Goal: Information Seeking & Learning: Compare options

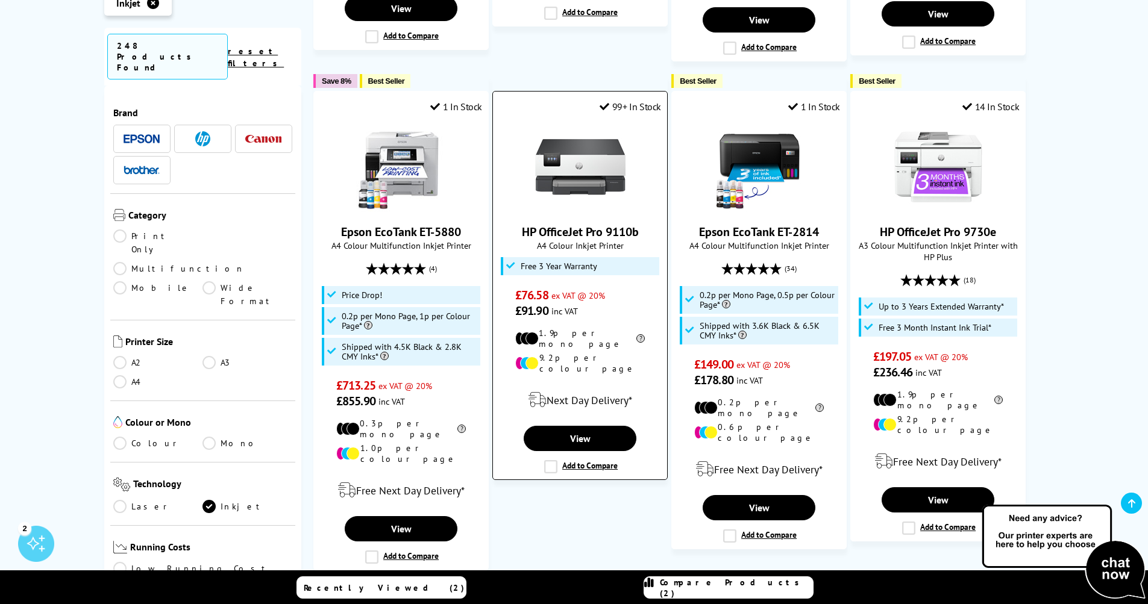
scroll to position [1566, 0]
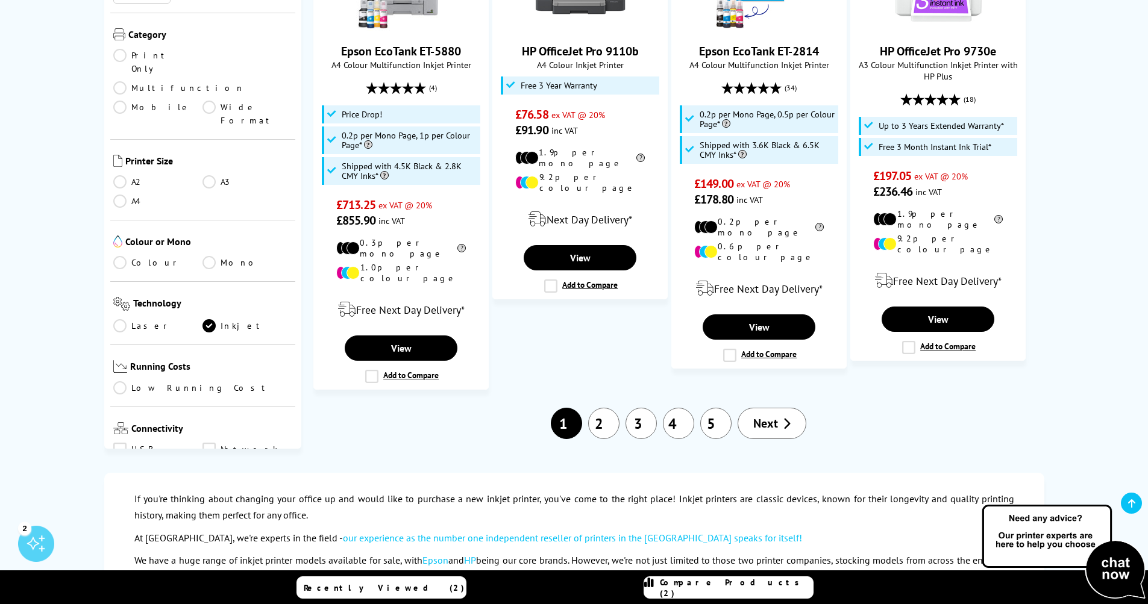
click at [608, 408] on link "2" at bounding box center [603, 423] width 31 height 31
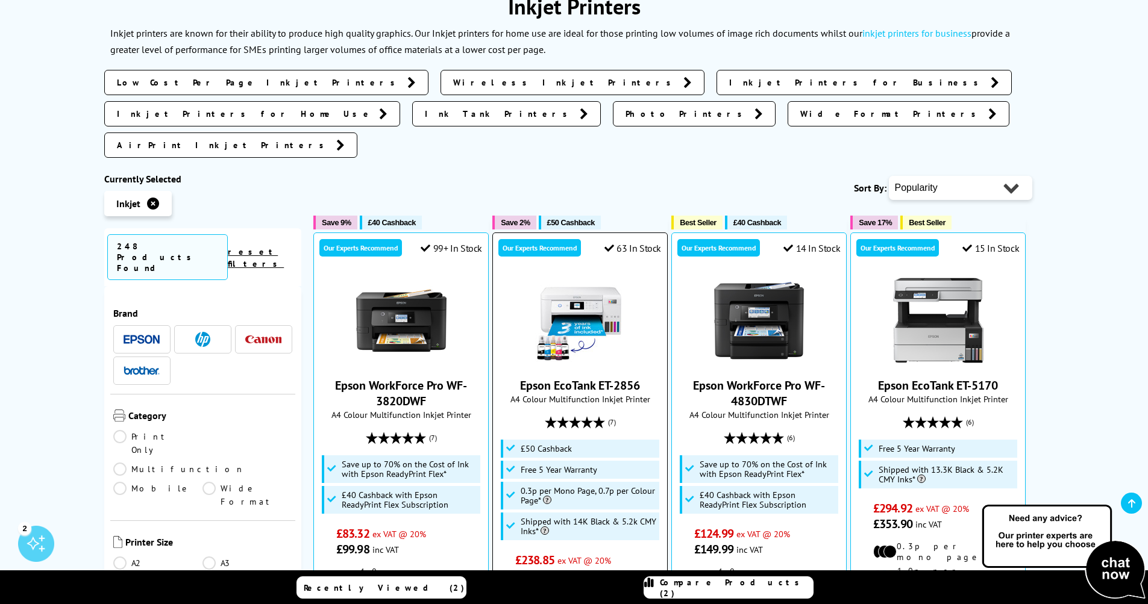
scroll to position [422, 0]
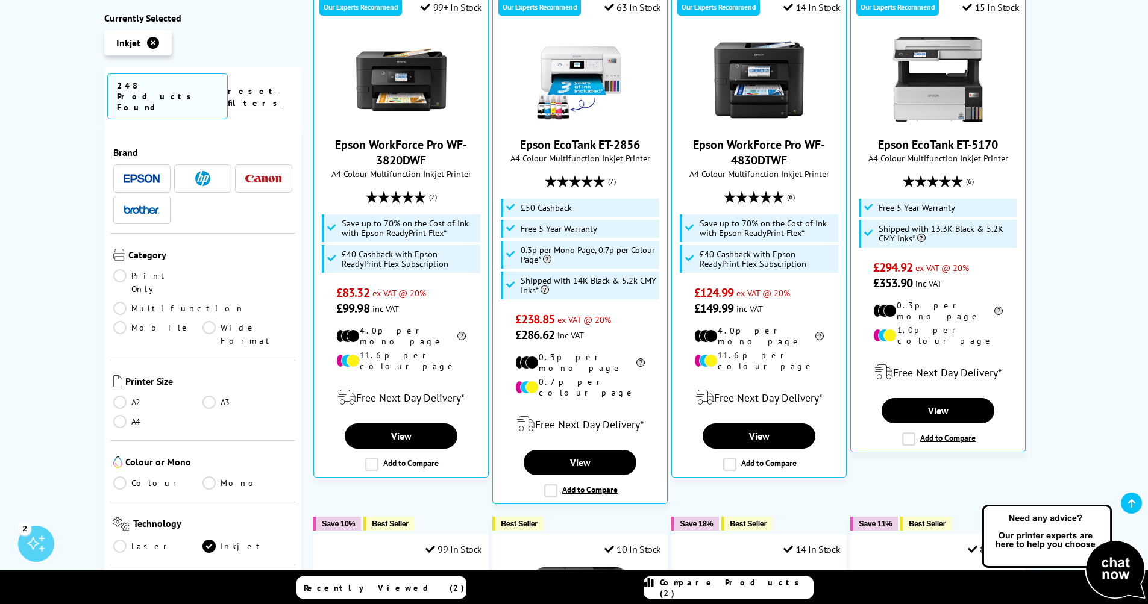
click at [265, 175] on img at bounding box center [263, 179] width 36 height 8
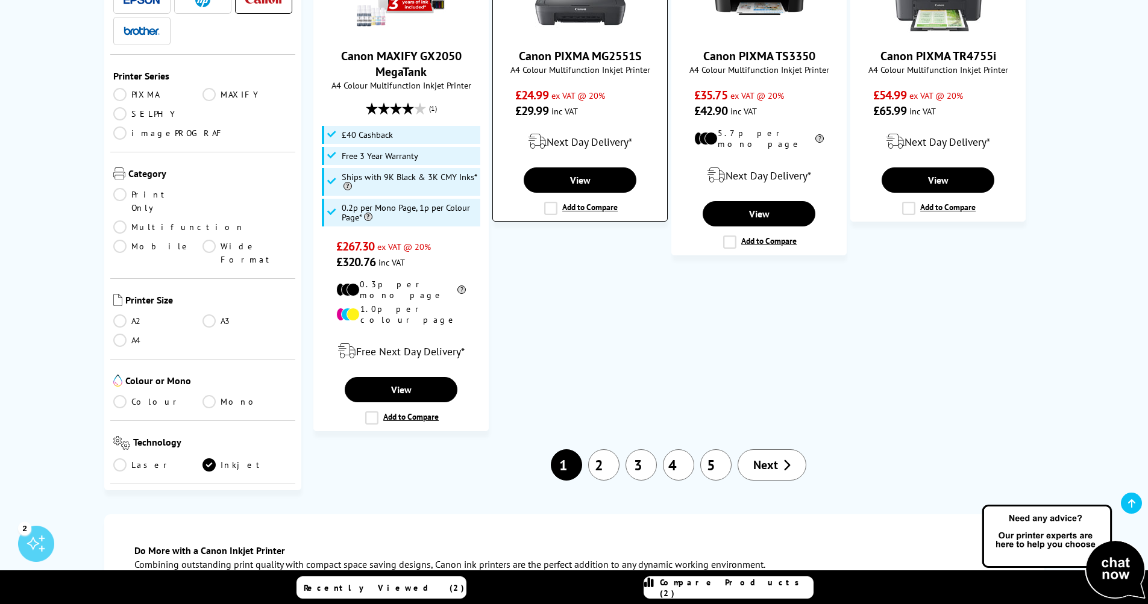
scroll to position [1566, 0]
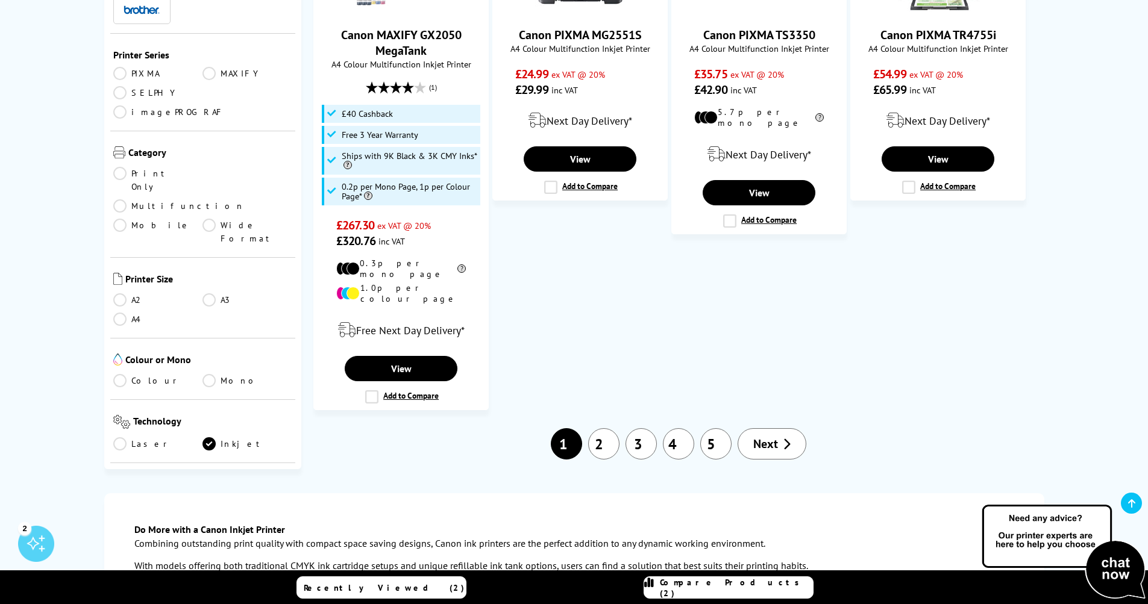
click at [602, 428] on link "2" at bounding box center [603, 443] width 31 height 31
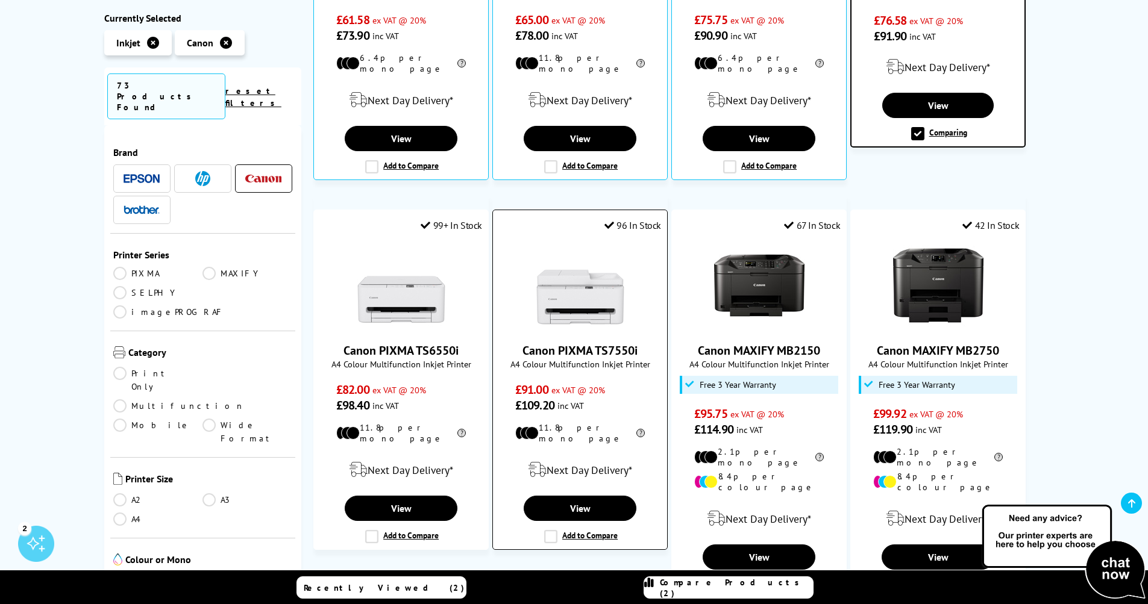
scroll to position [542, 0]
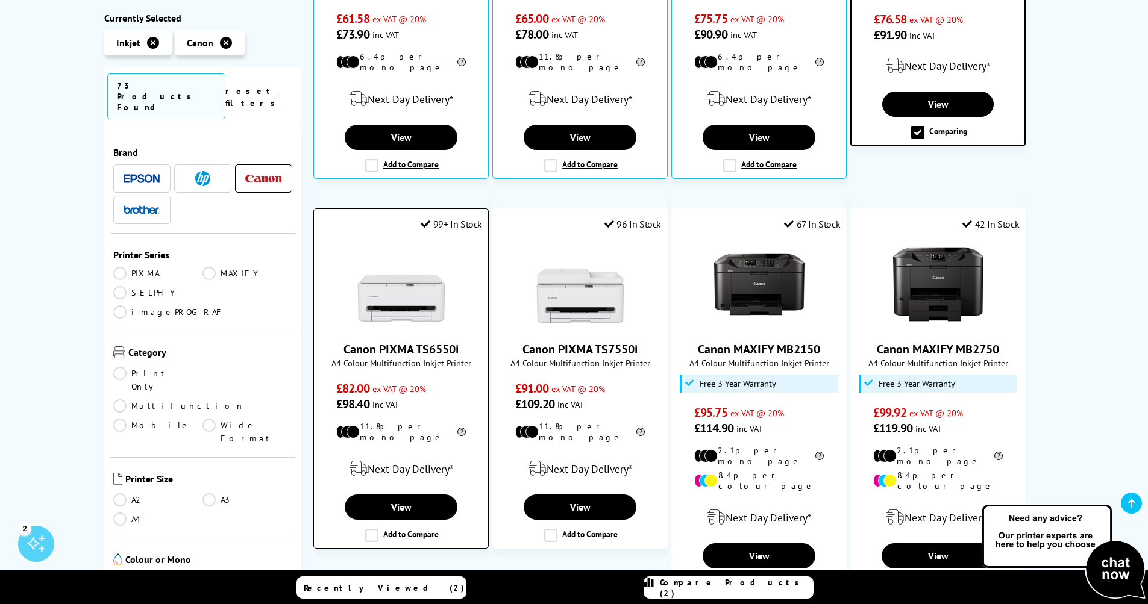
click at [401, 272] on img at bounding box center [401, 284] width 90 height 90
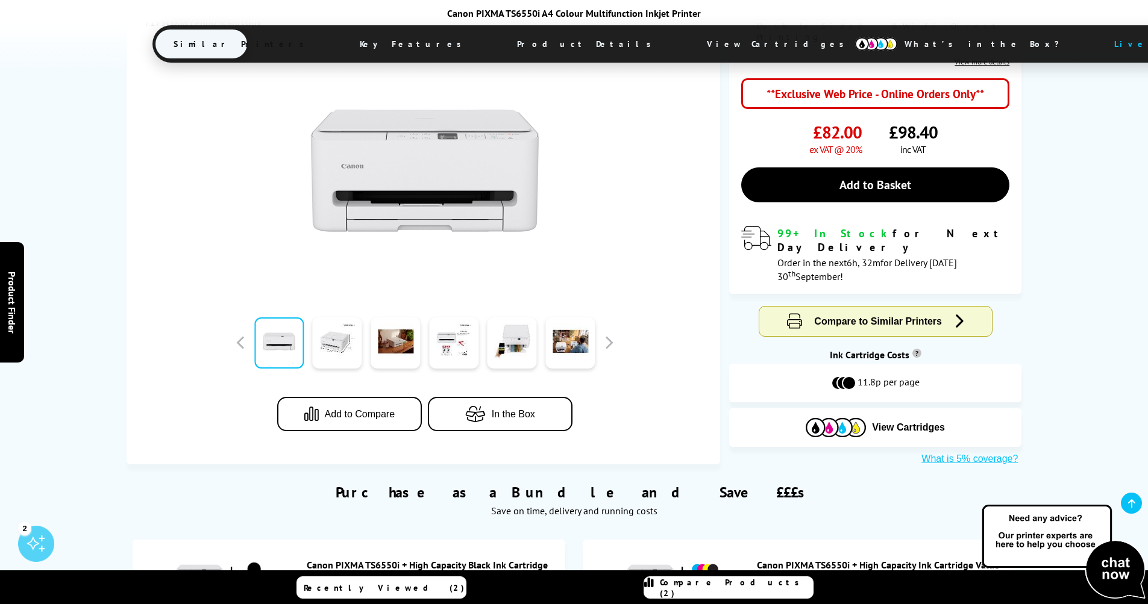
scroll to position [241, 0]
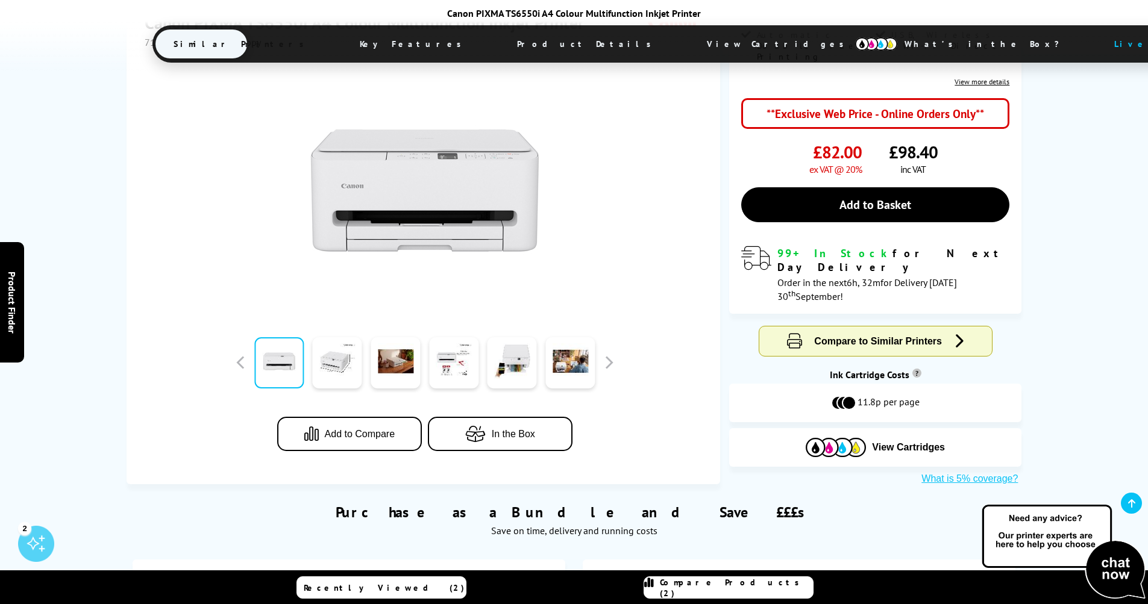
click at [877, 336] on span "Compare to Similar Printers" at bounding box center [878, 341] width 128 height 10
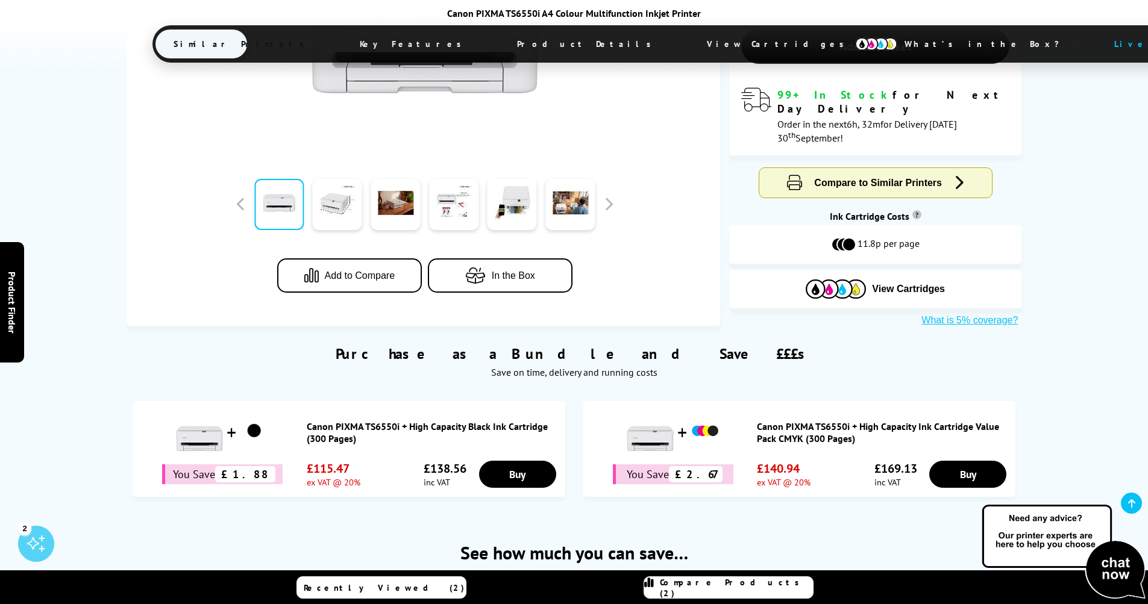
scroll to position [257, 0]
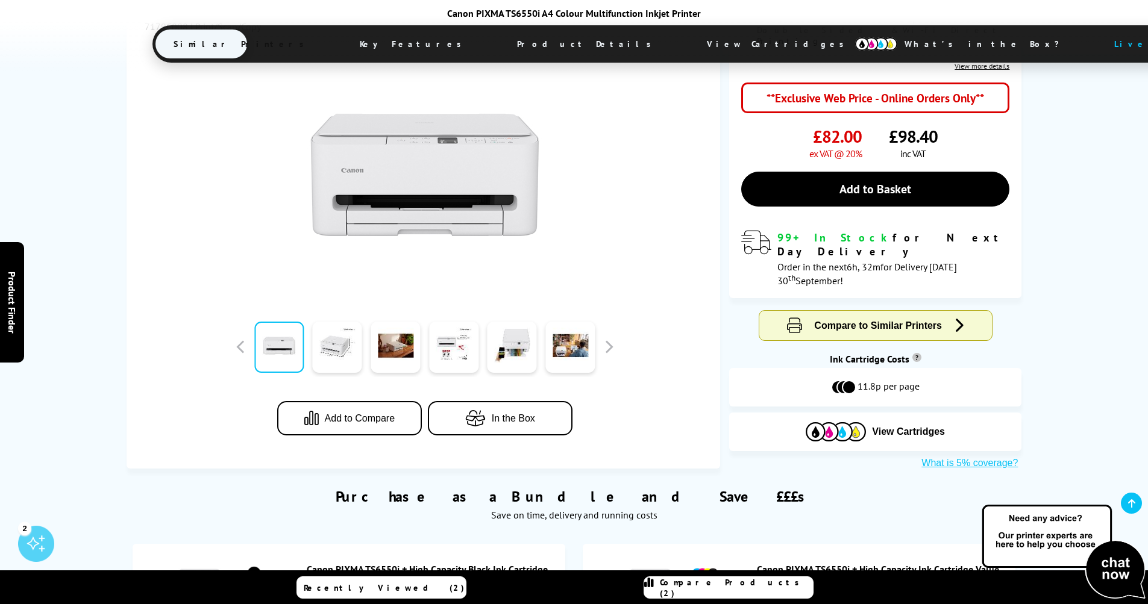
click at [366, 413] on span "Add to Compare" at bounding box center [360, 418] width 70 height 11
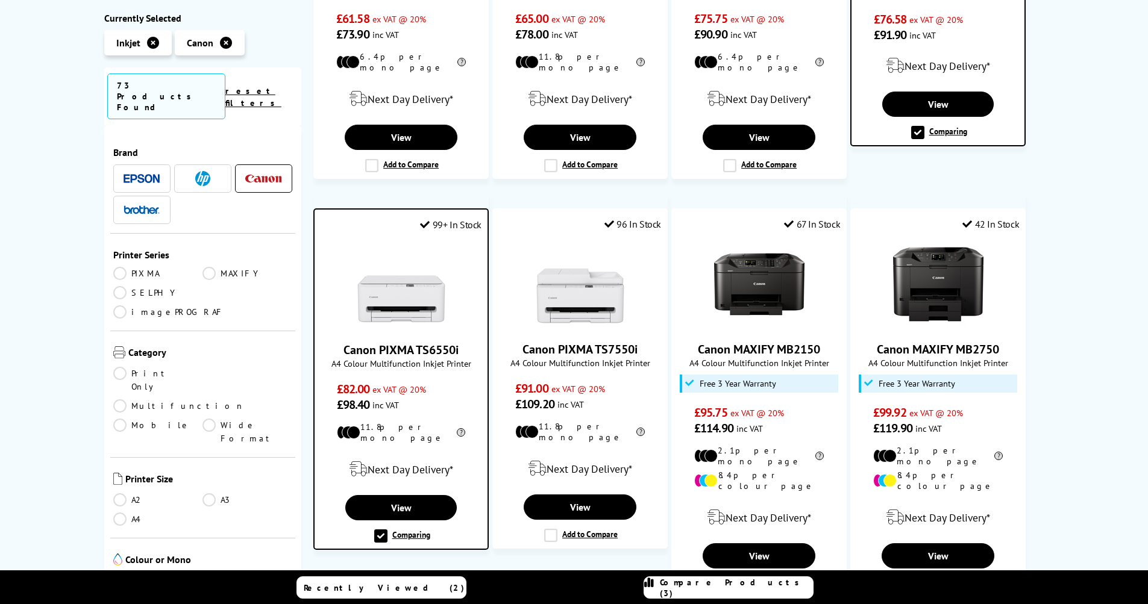
scroll to position [542, 0]
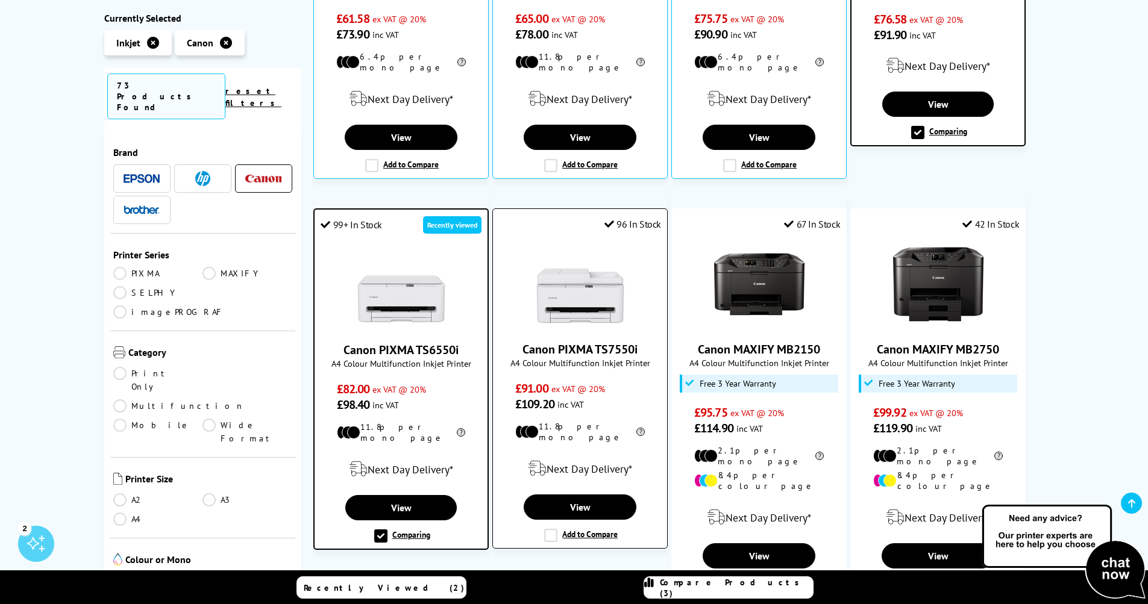
click at [592, 529] on label "Add to Compare" at bounding box center [580, 535] width 73 height 13
click at [0, 0] on input "Add to Compare" at bounding box center [0, 0] width 0 height 0
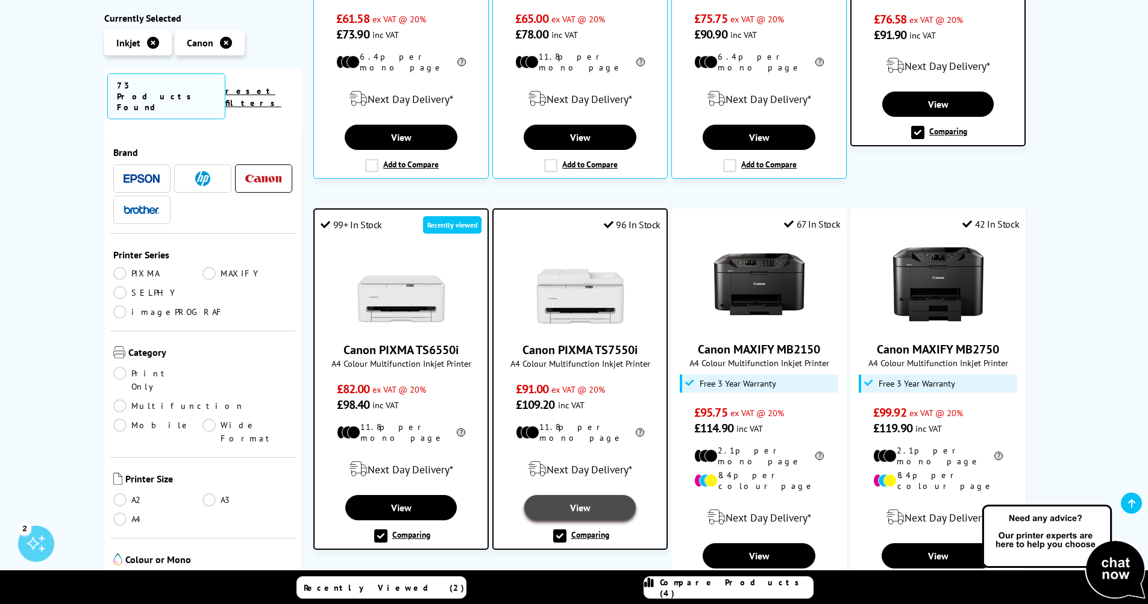
click at [587, 495] on link "View" at bounding box center [579, 507] width 111 height 25
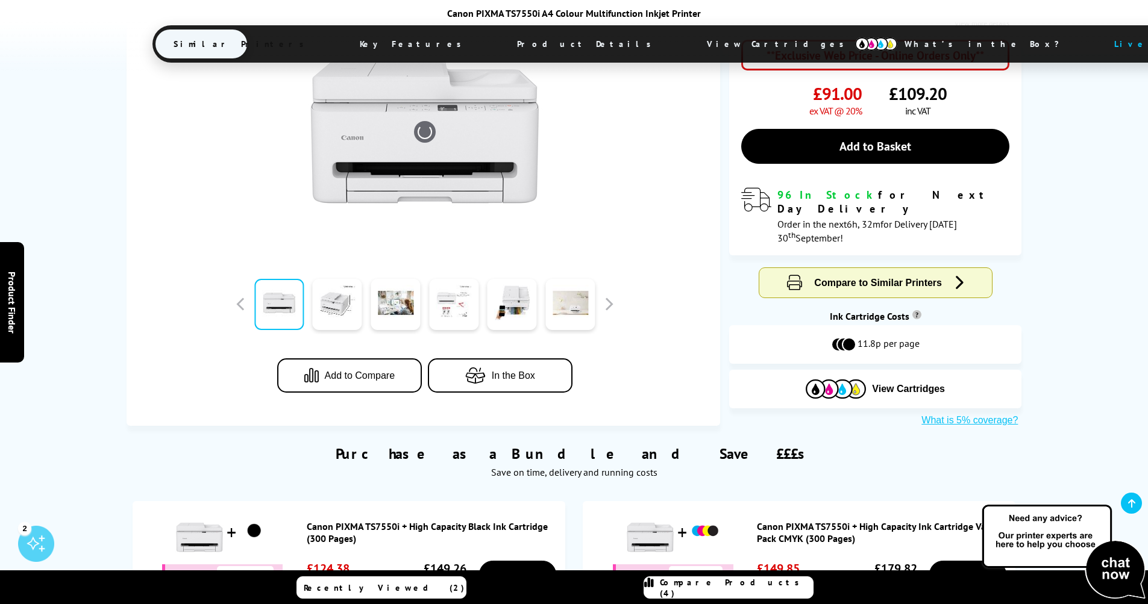
scroll to position [301, 0]
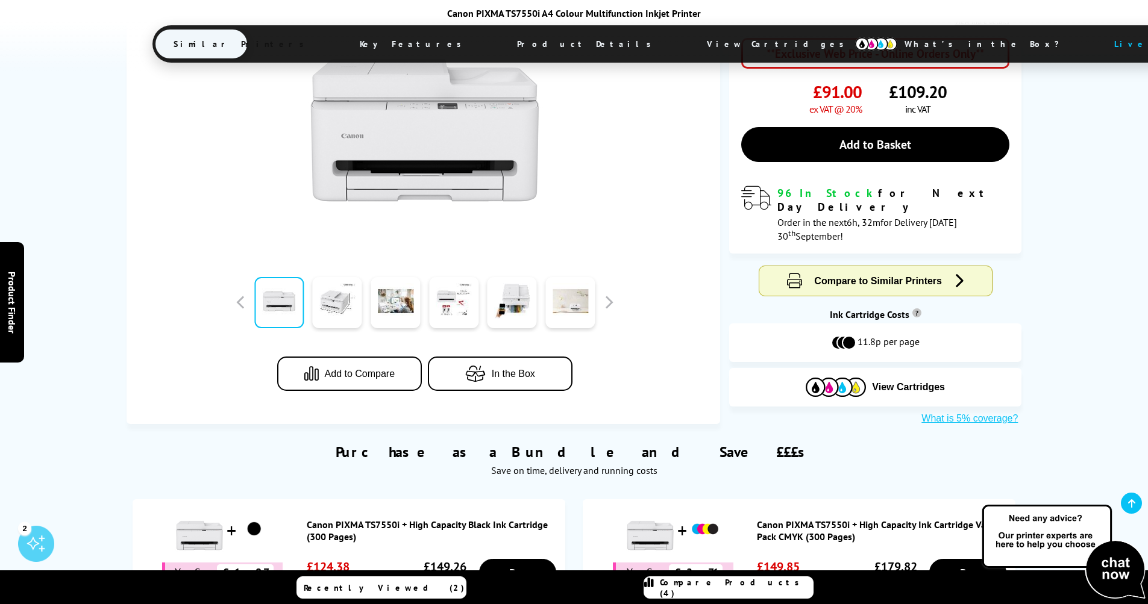
click at [858, 276] on span "Compare to Similar Printers" at bounding box center [878, 281] width 128 height 10
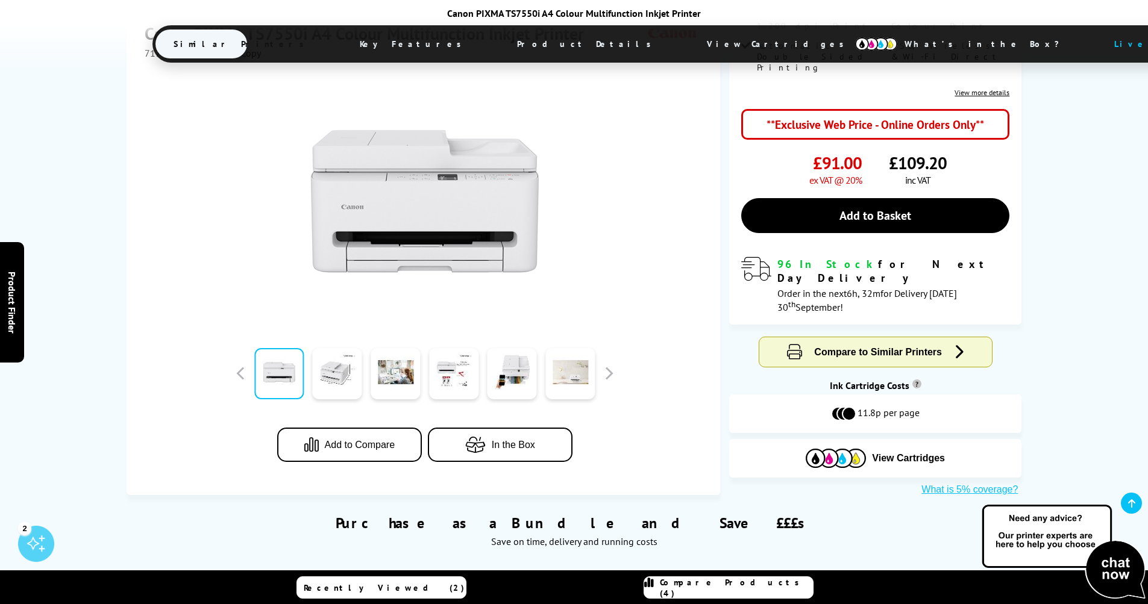
scroll to position [196, 0]
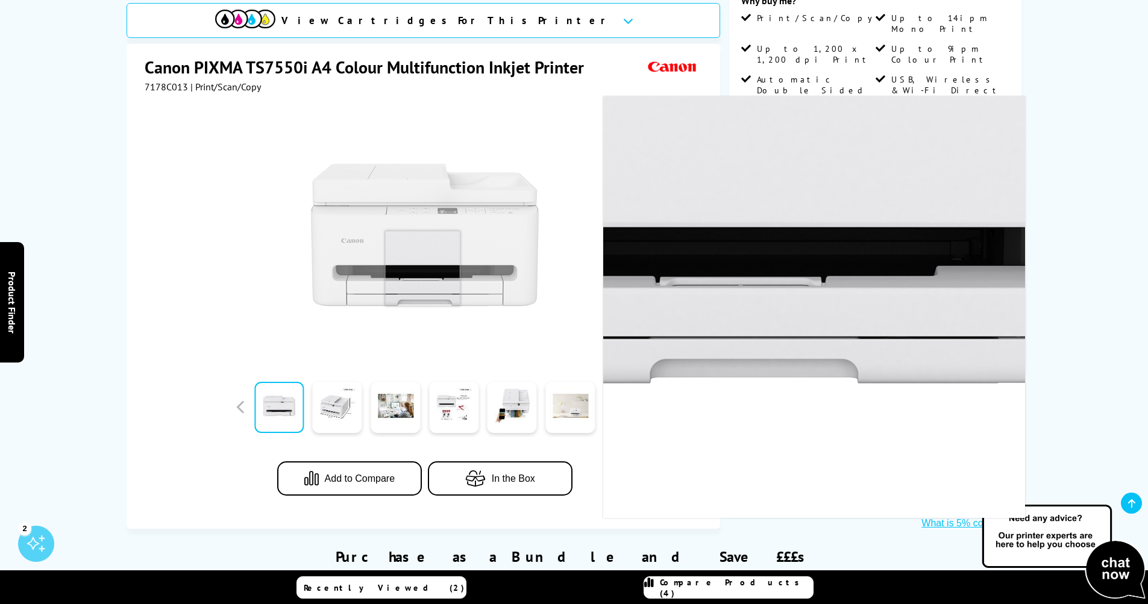
click at [422, 248] on img at bounding box center [425, 235] width 236 height 236
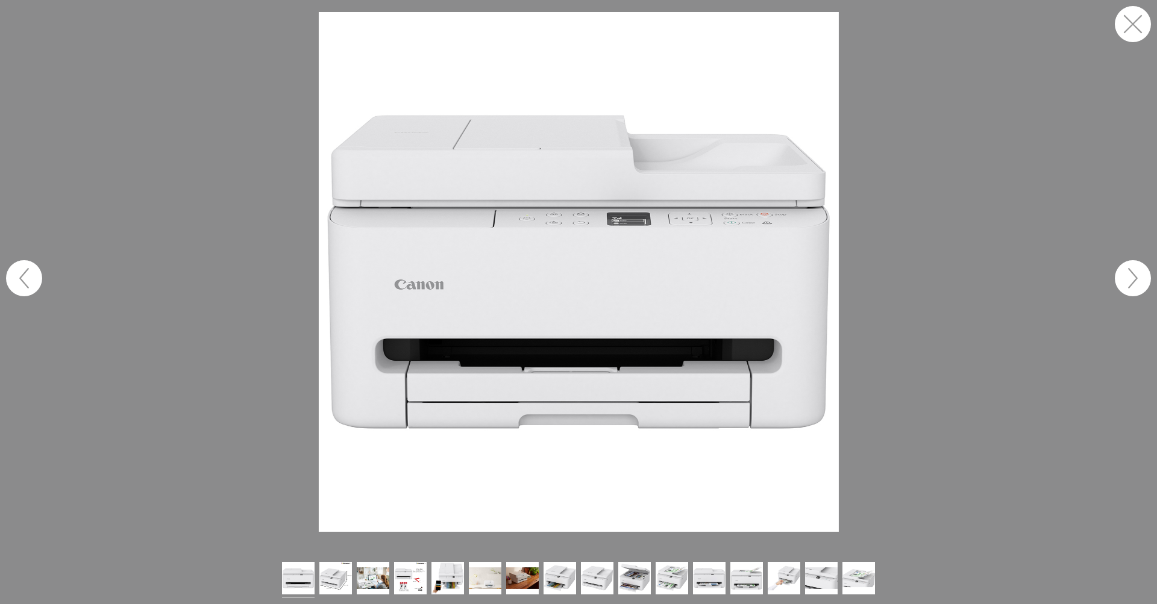
click at [1135, 282] on button "button" at bounding box center [1132, 278] width 36 height 36
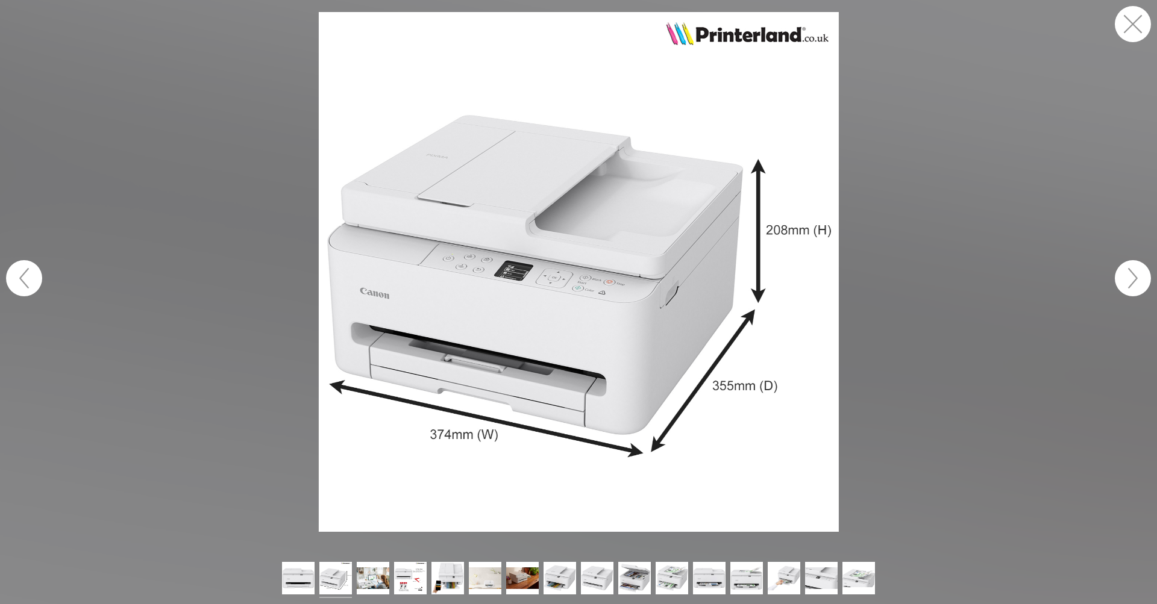
click at [1134, 282] on button "button" at bounding box center [1132, 278] width 36 height 36
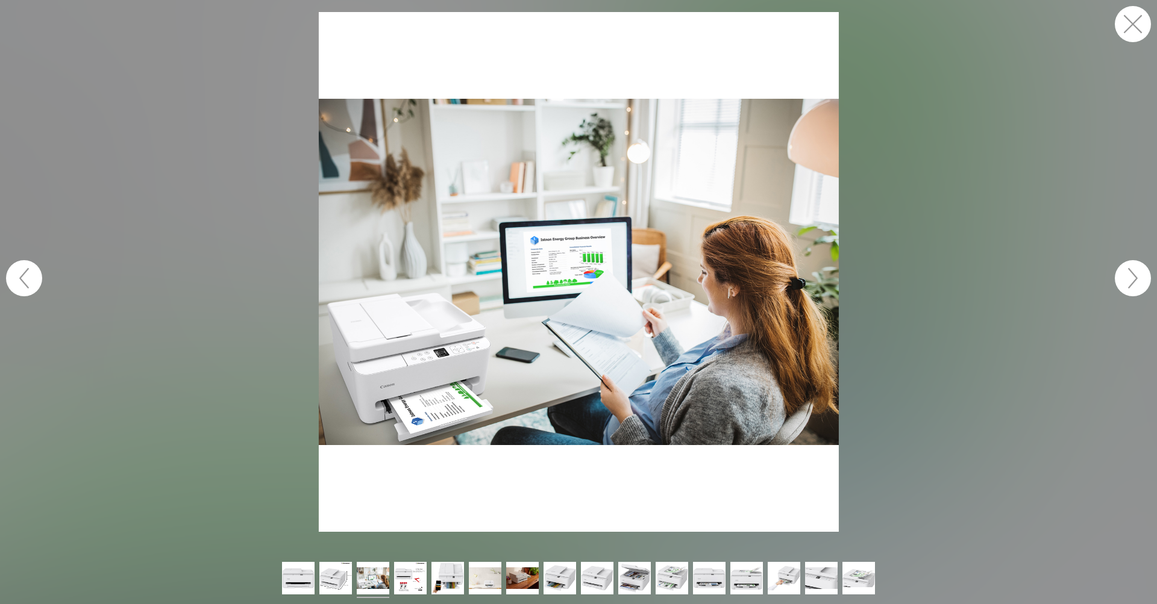
click at [1134, 282] on button "button" at bounding box center [1132, 278] width 36 height 36
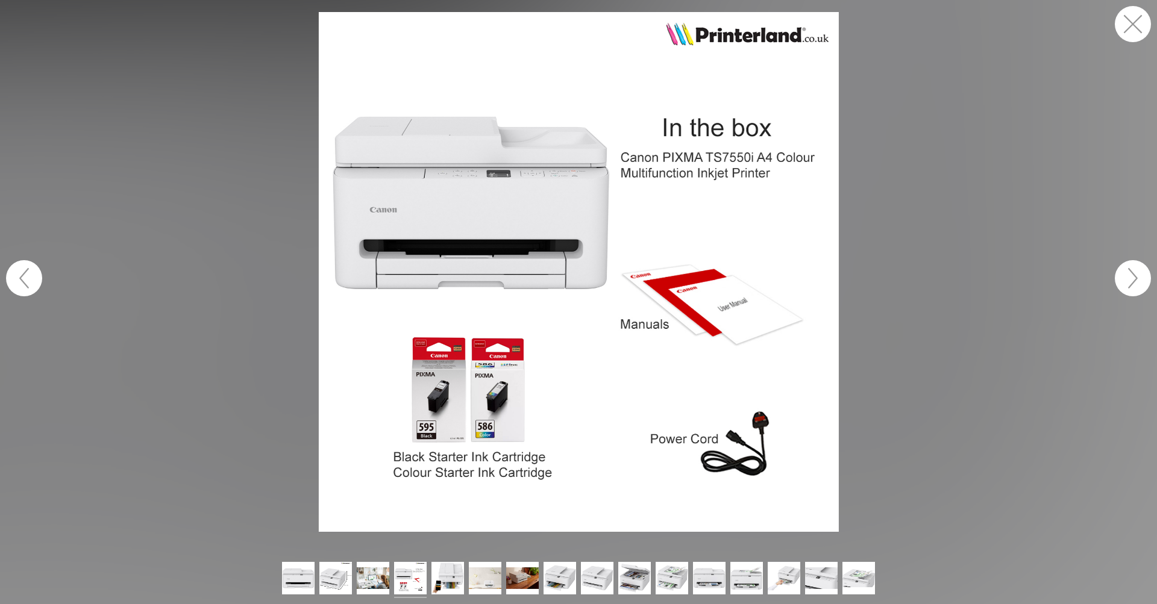
click at [1134, 282] on button "button" at bounding box center [1132, 278] width 36 height 36
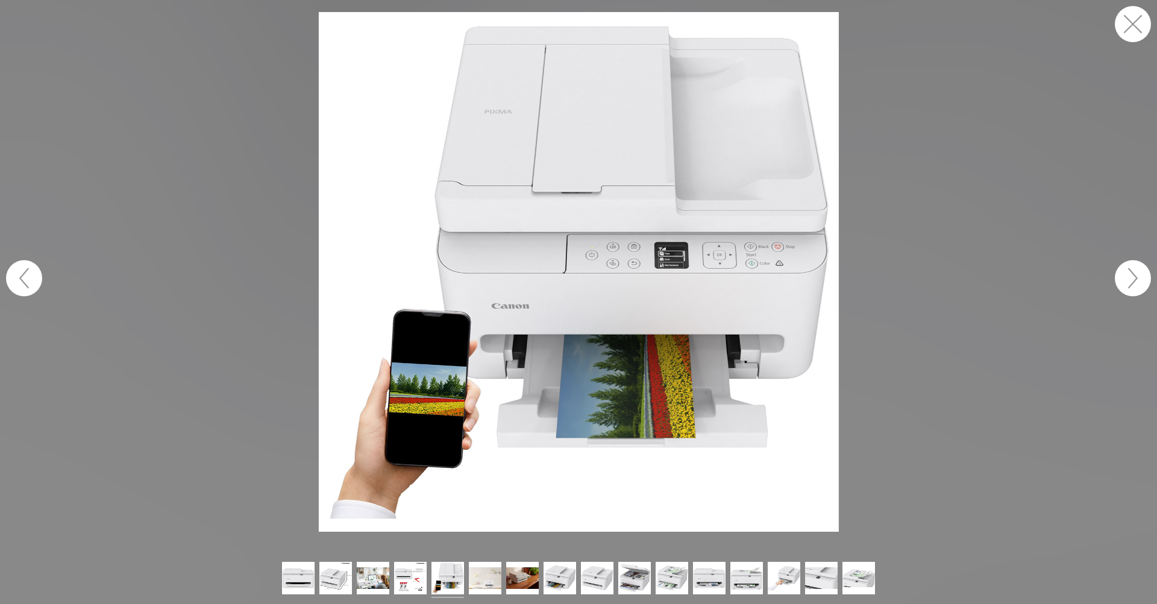
click at [1134, 282] on button "button" at bounding box center [1132, 278] width 36 height 36
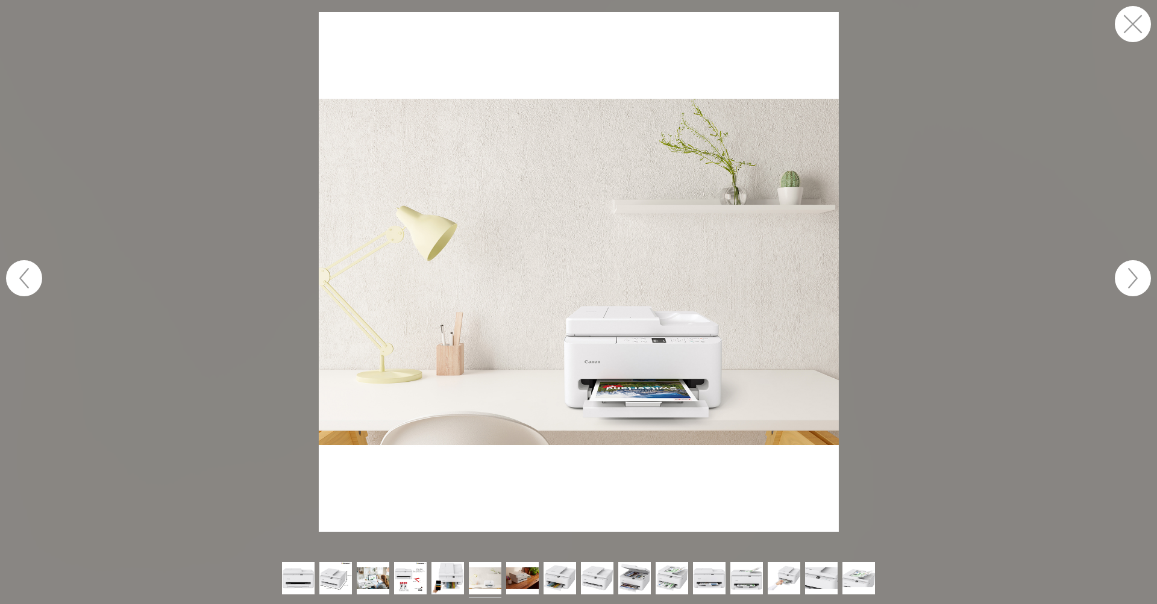
click at [1134, 282] on button "button" at bounding box center [1132, 278] width 36 height 36
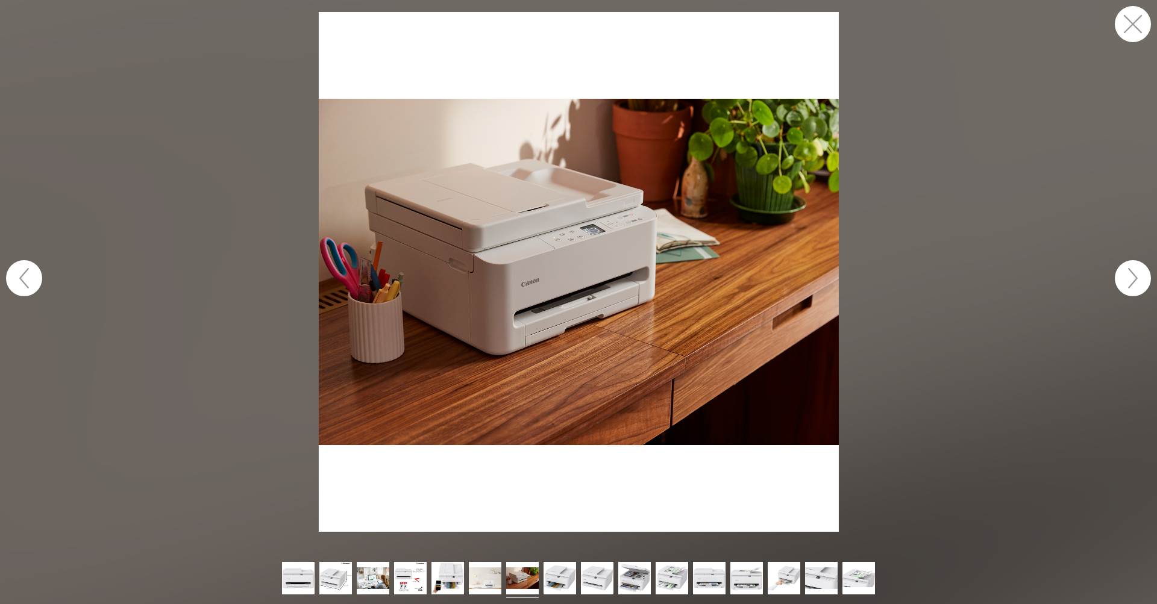
click at [1134, 282] on button "button" at bounding box center [1132, 278] width 36 height 36
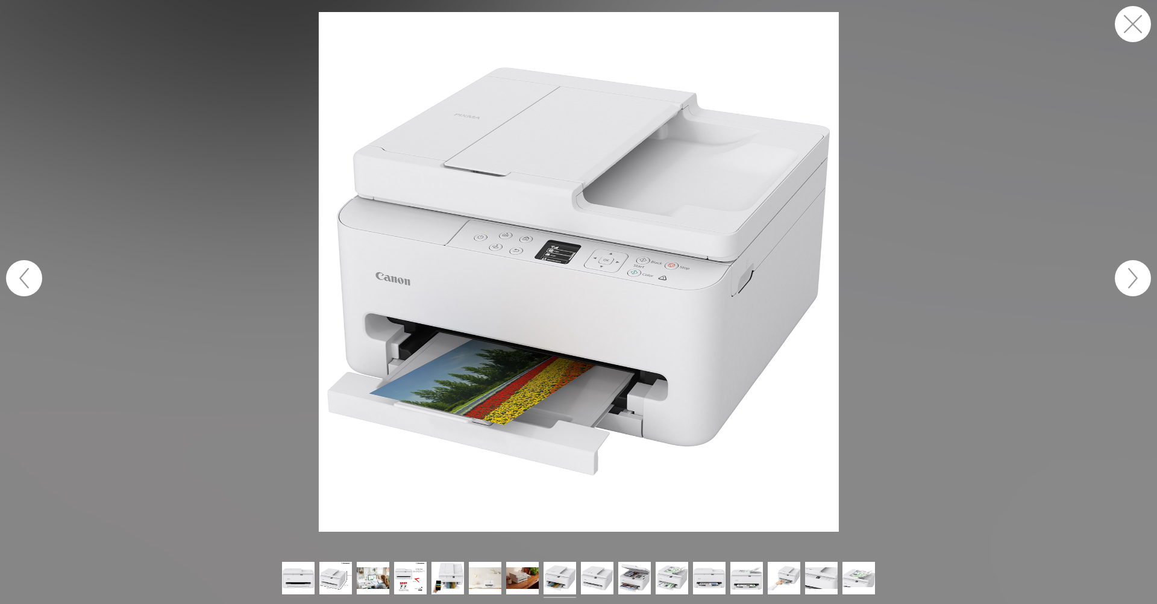
click at [1134, 282] on button "button" at bounding box center [1132, 278] width 36 height 36
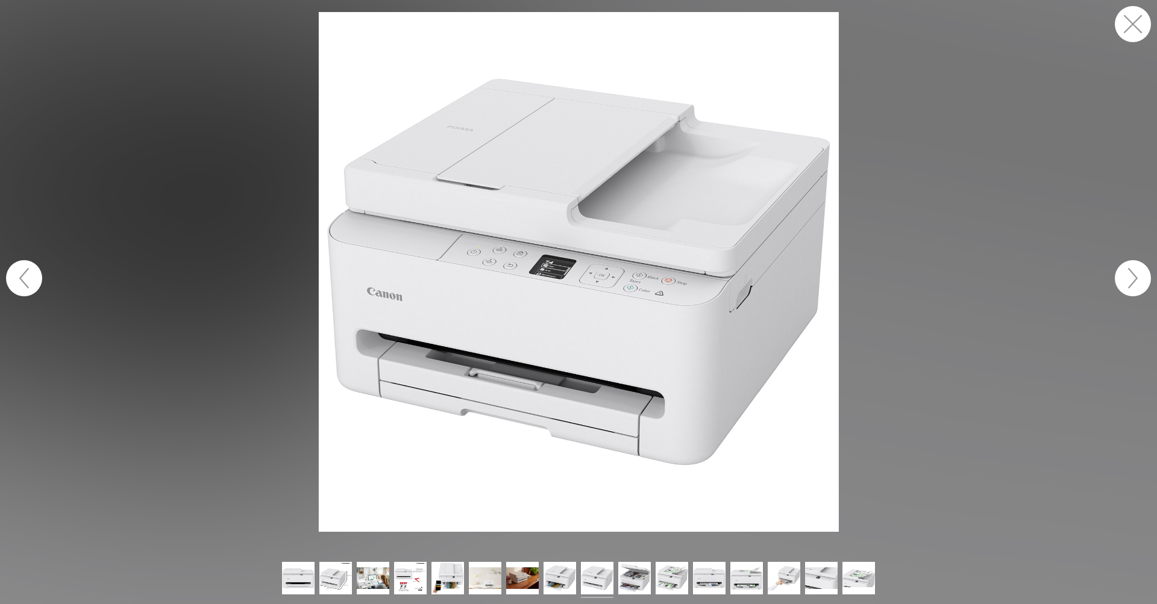
click at [1134, 282] on button "button" at bounding box center [1132, 278] width 36 height 36
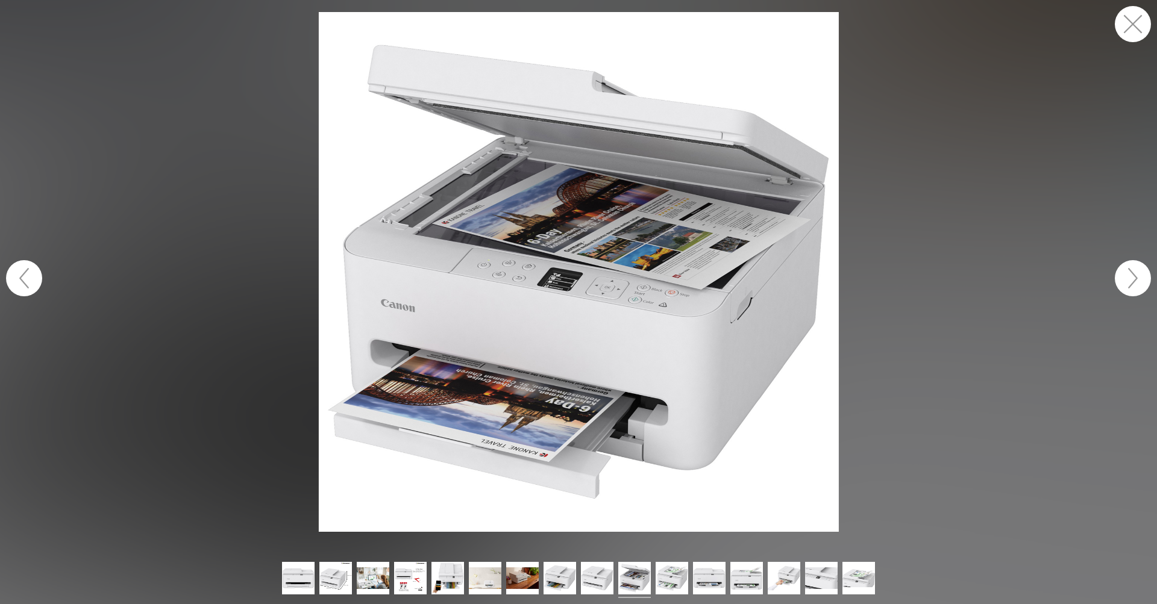
click at [1134, 282] on button "button" at bounding box center [1132, 278] width 36 height 36
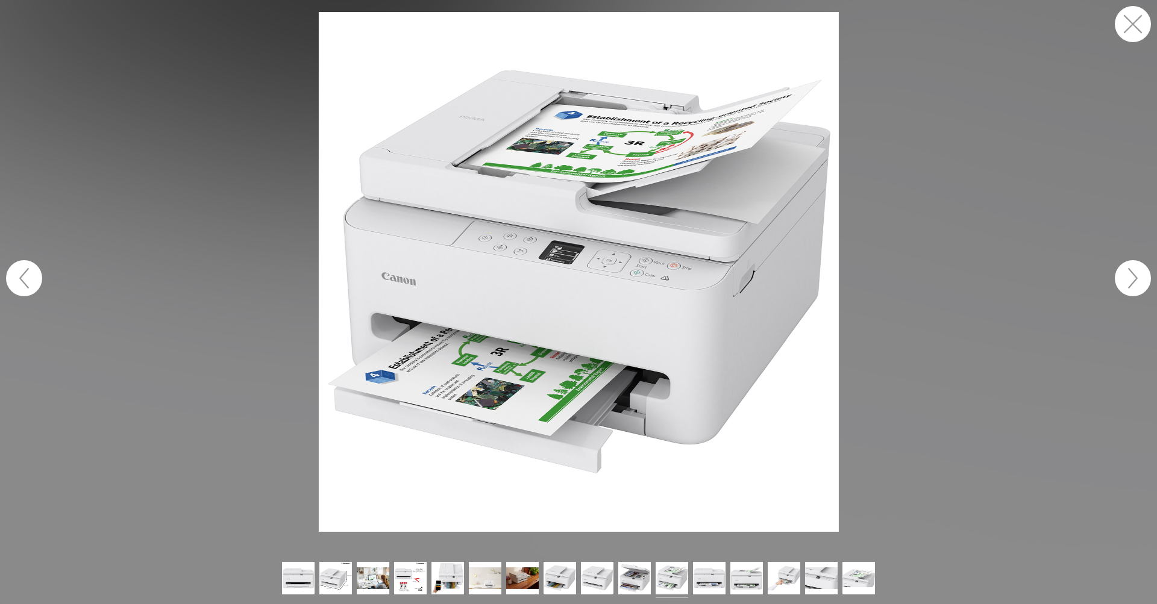
click at [1134, 282] on button "button" at bounding box center [1132, 278] width 36 height 36
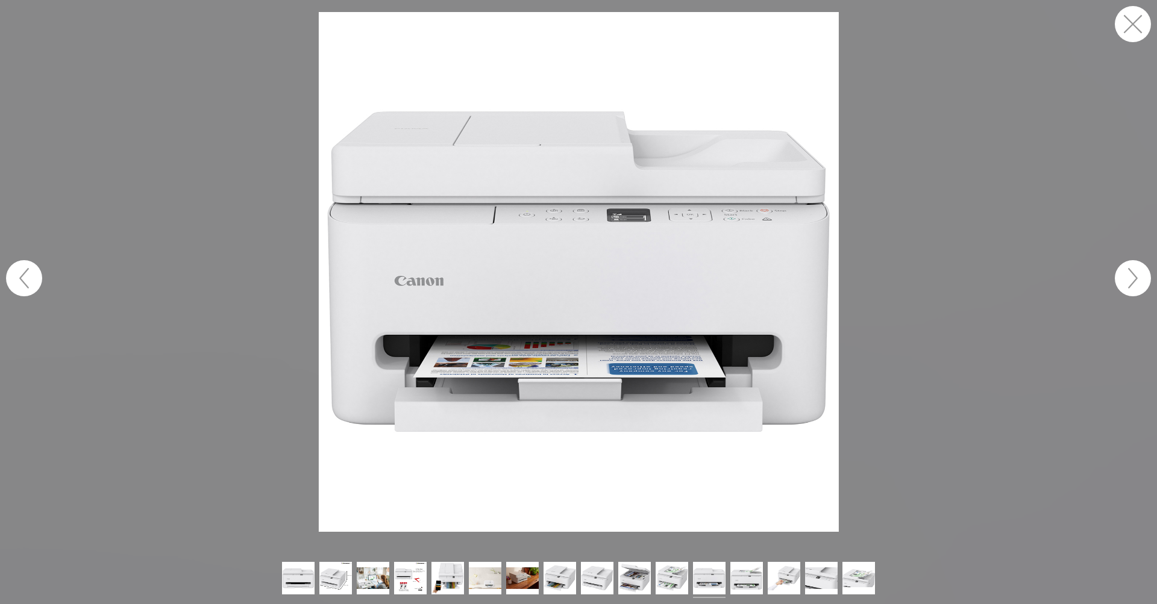
click at [1132, 17] on button "button" at bounding box center [1132, 24] width 36 height 36
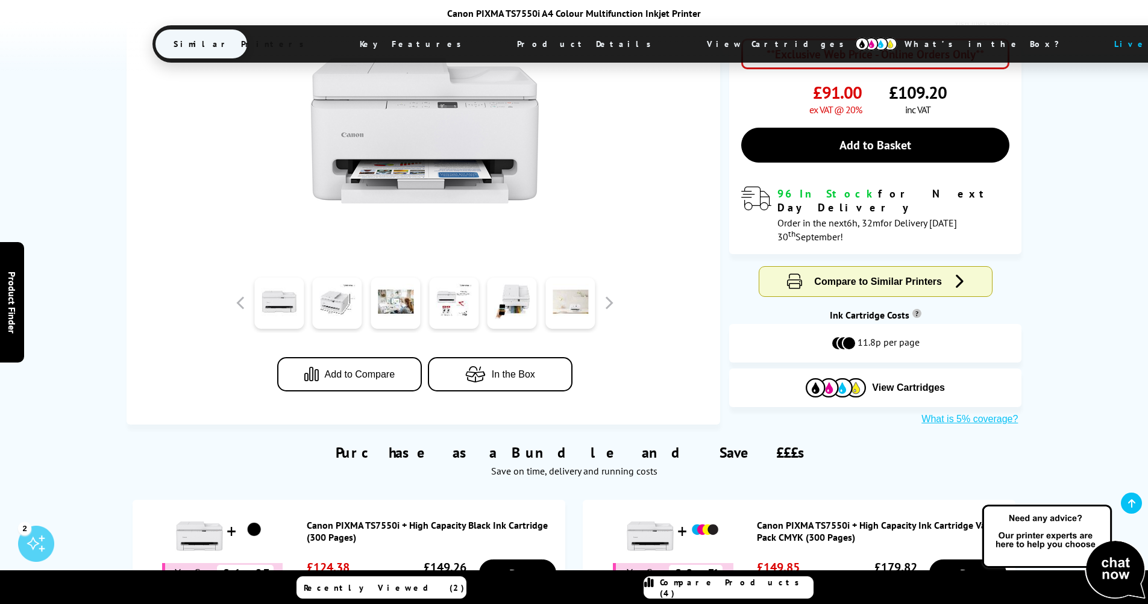
scroll to position [301, 0]
click at [886, 42] on span "What’s in the Box?" at bounding box center [987, 44] width 202 height 29
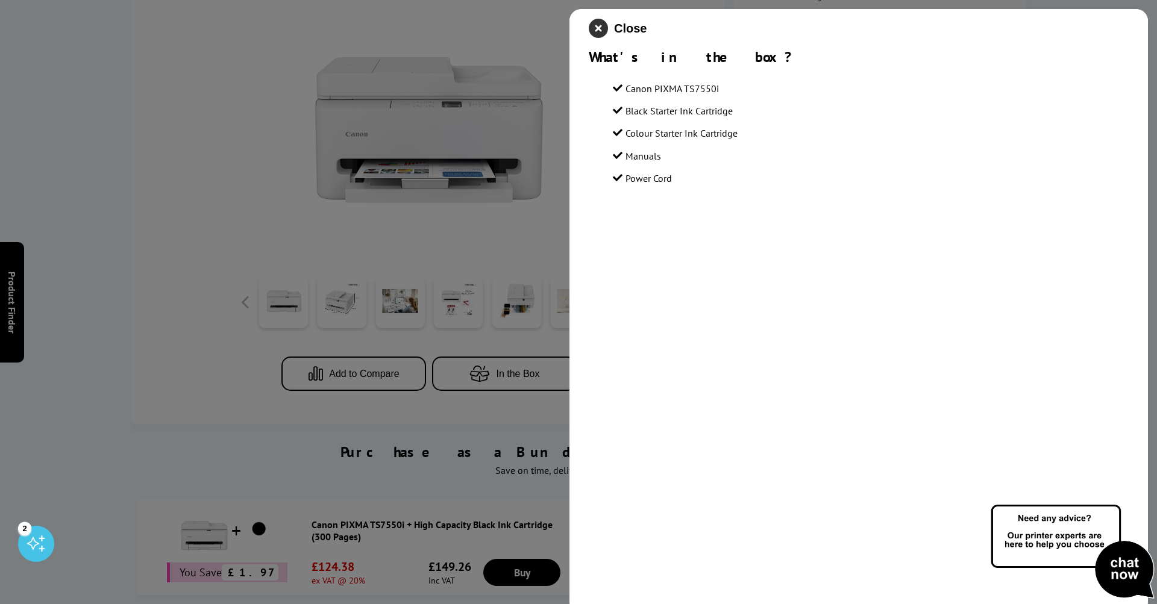
click at [596, 25] on icon "close modal" at bounding box center [598, 28] width 19 height 19
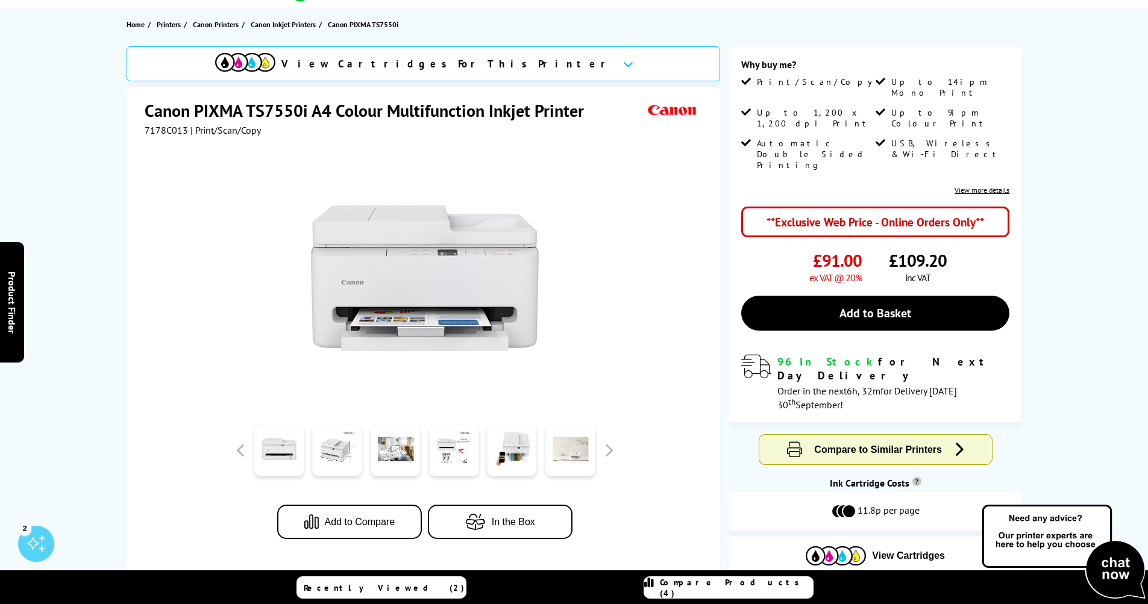
scroll to position [0, 0]
